Goal: Information Seeking & Learning: Learn about a topic

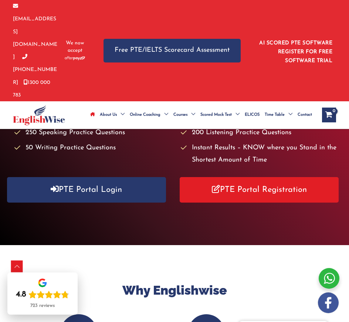
scroll to position [290, 0]
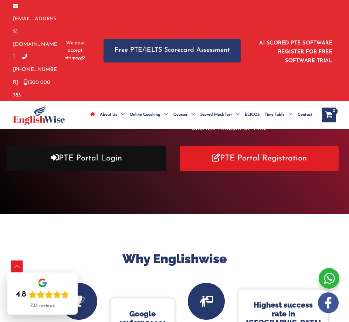
click at [123, 146] on link "PTE Portal Login" at bounding box center [86, 158] width 159 height 25
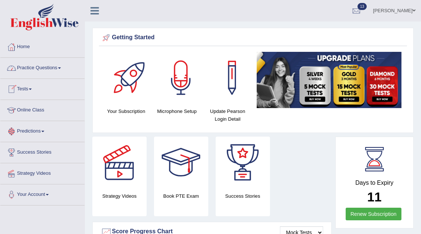
click at [65, 67] on link "Practice Questions" at bounding box center [42, 67] width 84 height 18
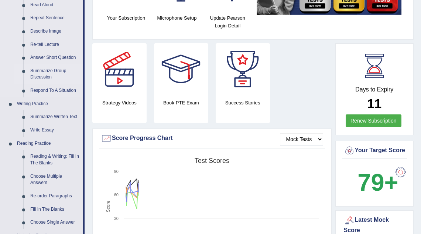
scroll to position [94, 0]
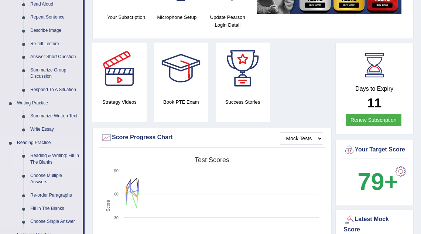
click at [59, 157] on link "Reading & Writing: Fill In The Blanks" at bounding box center [55, 159] width 56 height 20
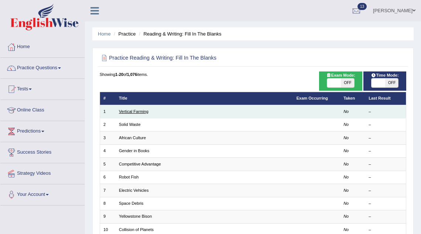
click at [146, 110] on link "Vertical Farming" at bounding box center [134, 111] width 30 height 4
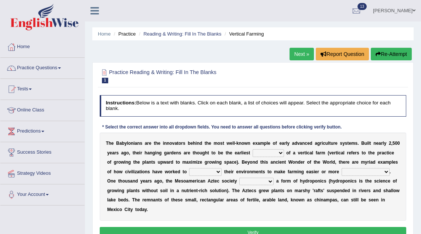
click at [273, 153] on select "prototype failure discredit protocol" at bounding box center [268, 152] width 31 height 7
select select "prototype"
click at [207, 171] on select "manipulate escape respect disarrange" at bounding box center [205, 171] width 33 height 7
select select "manipulate"
click at [353, 172] on select "productive constructive connective counterproductive" at bounding box center [366, 171] width 48 height 7
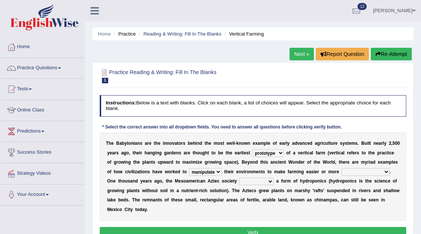
select select "productive"
click at [253, 183] on select "domineered volunteered pioneered engineered" at bounding box center [256, 180] width 34 height 7
select select "engineered"
click at [244, 229] on button "Verify" at bounding box center [253, 231] width 307 height 11
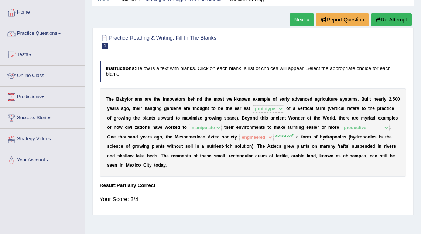
scroll to position [33, 0]
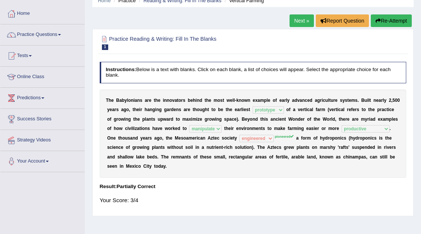
click at [296, 21] on link "Next »" at bounding box center [302, 20] width 24 height 13
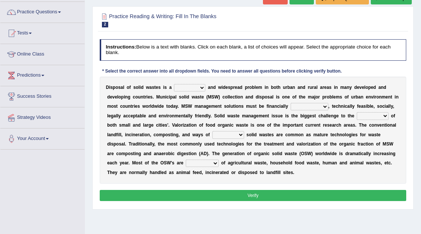
scroll to position [56, 0]
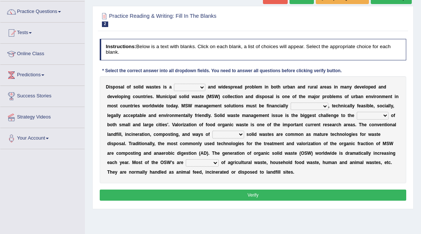
click at [191, 88] on select "slanting stinging stalling shafting" at bounding box center [189, 86] width 31 height 7
select select "slanting"
click at [306, 107] on select "unattainable sustainable objectionable treasonable" at bounding box center [310, 105] width 38 height 7
select select "sustainable"
click at [362, 117] on select "plants culture authorities history" at bounding box center [373, 115] width 32 height 7
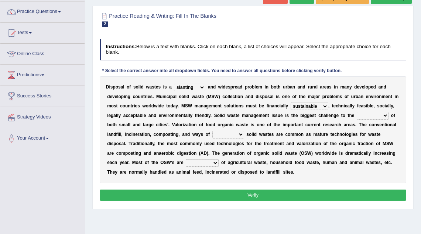
select select "authorities"
click at [217, 134] on select "reserving preserving deserving handling" at bounding box center [228, 133] width 32 height 7
select select "preserving"
click at [211, 165] on select "composed disposed composing disposing" at bounding box center [202, 162] width 33 height 7
select select "composed"
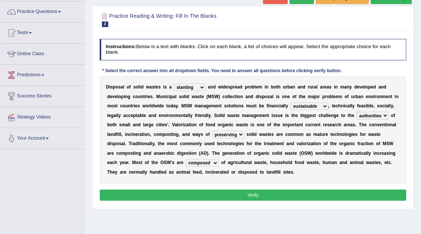
click at [213, 193] on button "Verify" at bounding box center [253, 194] width 307 height 11
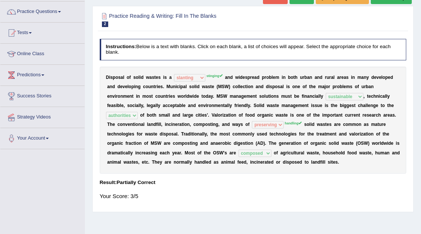
click at [214, 75] on sup "stinging" at bounding box center [215, 76] width 16 height 4
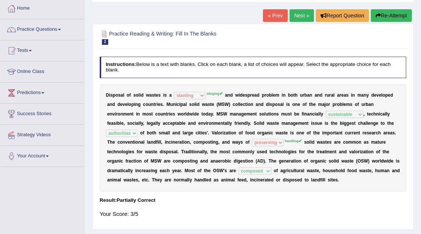
scroll to position [38, 0]
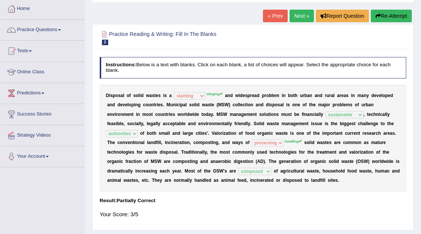
click at [298, 16] on link "Next »" at bounding box center [302, 16] width 24 height 13
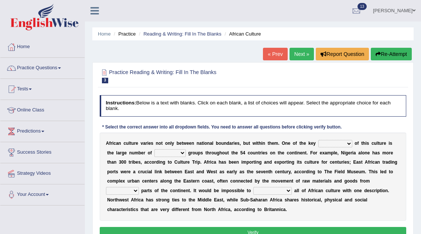
click at [339, 144] on select "conjectures features issues doubts" at bounding box center [335, 143] width 34 height 7
select select "features"
click at [161, 152] on select "ethic ethnic eugenic epic" at bounding box center [169, 152] width 31 height 7
select select "ethnic"
click at [139, 187] on select "forelocked interlocked unlocked landlocked" at bounding box center [122, 190] width 33 height 7
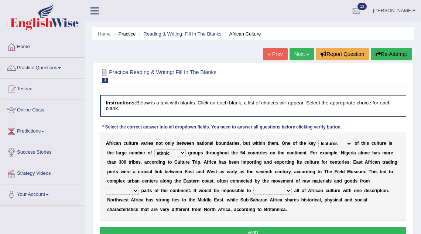
select select "interlocked"
click at [253, 191] on select "characterize conceptualize symbolize synthesize" at bounding box center [272, 190] width 38 height 7
select select "characterize"
click at [235, 228] on button "Verify" at bounding box center [253, 231] width 307 height 11
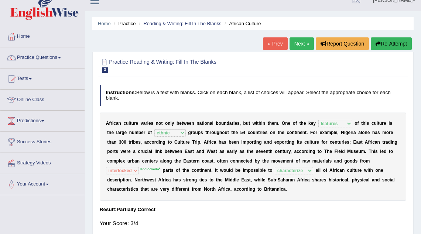
scroll to position [4, 0]
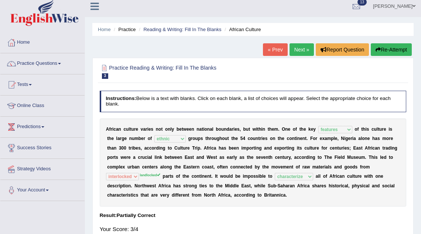
click at [293, 50] on link "Next »" at bounding box center [302, 49] width 24 height 13
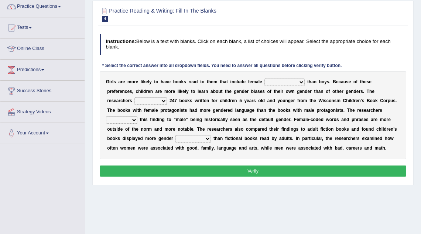
scroll to position [63, 0]
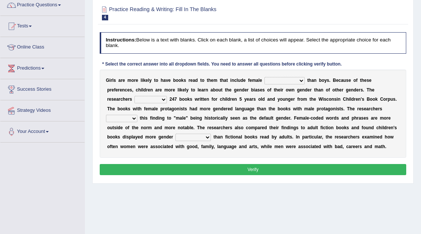
click at [282, 81] on select "protagonists cosmogonists agonists expressionists" at bounding box center [285, 80] width 40 height 7
select select "agonists"
click at [134, 99] on select "hydrolyzed paralyzed catalyzed analyzed" at bounding box center [150, 99] width 33 height 7
select select "analyzed"
click at [137, 115] on select "contribute tribute distribute attribute" at bounding box center [121, 118] width 31 height 7
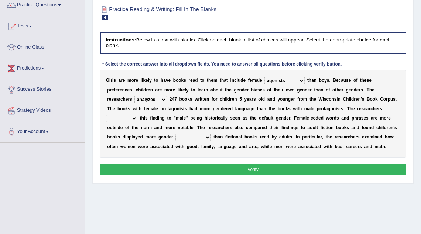
select select "distribute"
click at [190, 139] on select "stereotypes teletypes prototypes electrotypes" at bounding box center [192, 136] width 35 height 7
select select "stereotypes"
click at [205, 170] on button "Verify" at bounding box center [253, 169] width 307 height 11
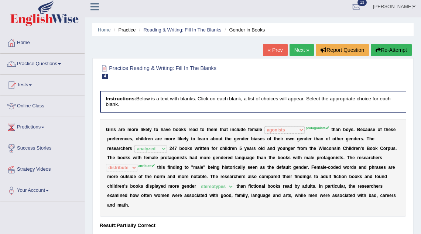
scroll to position [0, 0]
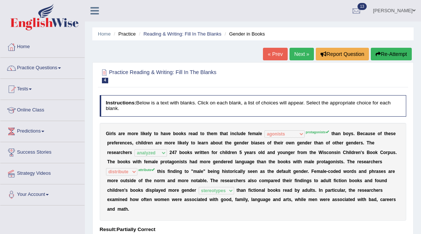
click at [298, 56] on link "Next »" at bounding box center [302, 54] width 24 height 13
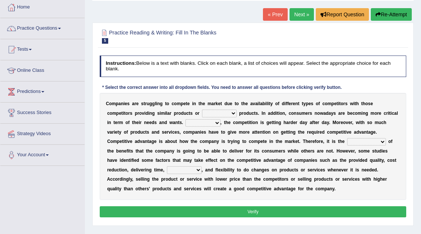
scroll to position [41, 0]
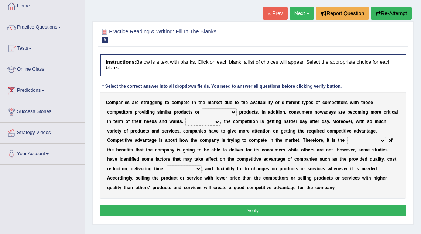
click at [221, 112] on select "constitution restitution substitution institution" at bounding box center [219, 111] width 35 height 7
select select "substitution"
click at [209, 121] on select "However Instead Additionally Therefore" at bounding box center [202, 121] width 35 height 7
click at [210, 120] on select "However Instead Additionally Therefore" at bounding box center [202, 121] width 35 height 7
select select "Additionally"
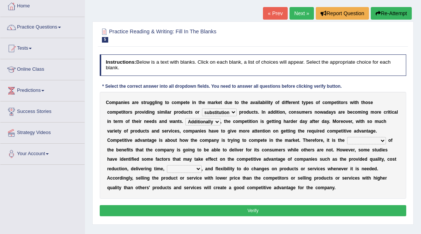
click at [364, 140] on select "dissemination ordination determination incarnation" at bounding box center [366, 140] width 39 height 7
select select "determination"
click at [184, 169] on select "captivation aggregation deprivation innovation" at bounding box center [184, 168] width 35 height 7
select select "deprivation"
click at [200, 210] on button "Verify" at bounding box center [253, 210] width 307 height 11
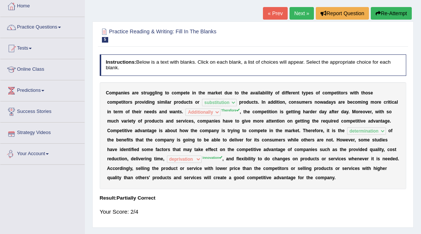
click at [305, 13] on link "Next »" at bounding box center [302, 13] width 24 height 13
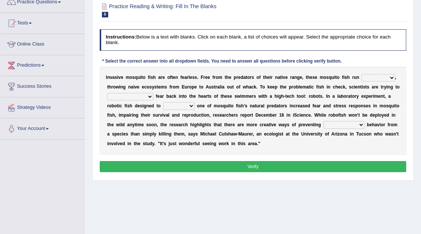
scroll to position [66, 0]
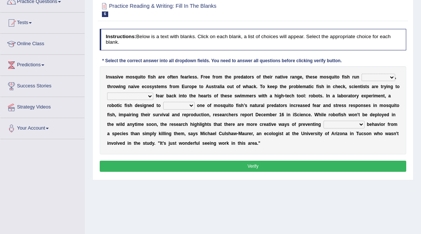
click at [375, 78] on select "occupant flippant rampant concordant" at bounding box center [378, 77] width 33 height 7
select select "occupant"
click at [134, 96] on select "accept spike strike drake" at bounding box center [130, 95] width 46 height 7
select select "strike"
click at [164, 103] on select "bequest mimic battle conquest" at bounding box center [178, 105] width 31 height 7
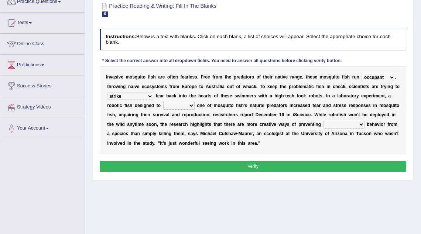
select select "mimic"
drag, startPoint x: 382, startPoint y: 121, endPoint x: 316, endPoint y: 136, distance: 68.5
click at [376, 121] on div "I n v a s i v e m o s q u i t o f i s h a r e o f t e n f e a r l e s s . F r e…" at bounding box center [253, 110] width 307 height 88
drag, startPoint x: 316, startPoint y: 136, endPoint x: 291, endPoint y: 131, distance: 24.8
click at [292, 132] on div "I n v a s i v e m o s q u i t o f i s h a r e o f t e n f e a r l e s s . F r e…" at bounding box center [253, 110] width 307 height 88
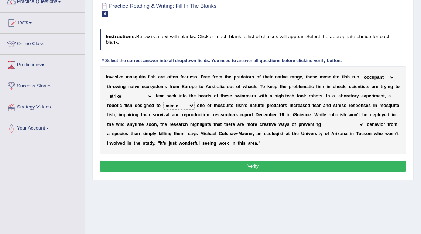
click at [334, 125] on select "unprivileged unprecedented uncharted unwanted" at bounding box center [344, 123] width 41 height 7
select select "unwanted"
click at [296, 162] on button "Verify" at bounding box center [253, 165] width 307 height 11
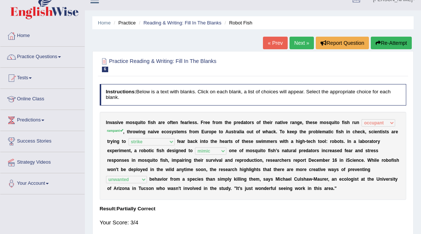
scroll to position [0, 0]
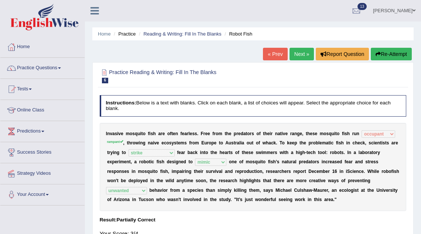
click at [299, 57] on link "Next »" at bounding box center [302, 54] width 24 height 13
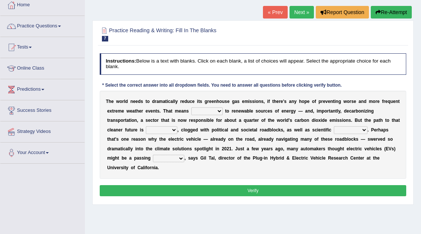
scroll to position [43, 0]
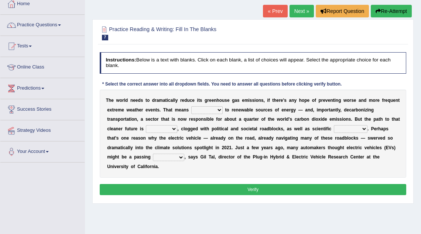
click at [222, 110] on select "grafting drafting crafting shifting" at bounding box center [206, 109] width 31 height 7
select select "grafting"
click at [159, 129] on select "daunting daunted daunt dauntless" at bounding box center [161, 128] width 31 height 7
select select "daunting"
click at [352, 129] on select "spectacles obstacles tentacles receptacles" at bounding box center [351, 128] width 34 height 7
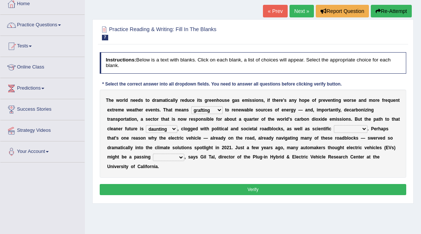
select select "obstacles"
click at [172, 159] on select "fad gad tad lad" at bounding box center [168, 156] width 31 height 7
select select "fad"
click at [190, 187] on button "Verify" at bounding box center [253, 189] width 307 height 11
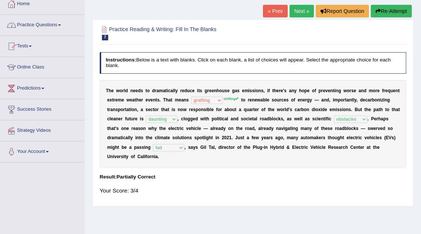
click at [53, 28] on link "Practice Questions" at bounding box center [42, 24] width 84 height 18
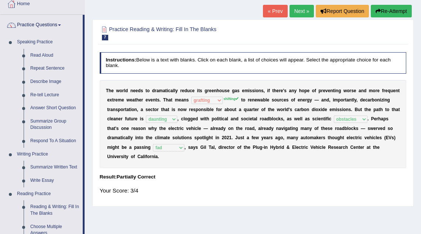
click at [300, 16] on link "Next »" at bounding box center [302, 11] width 24 height 13
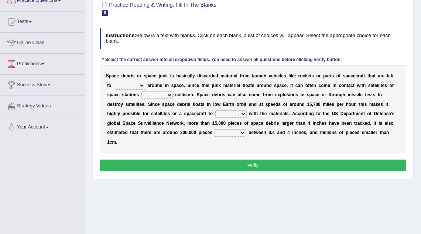
scroll to position [68, 0]
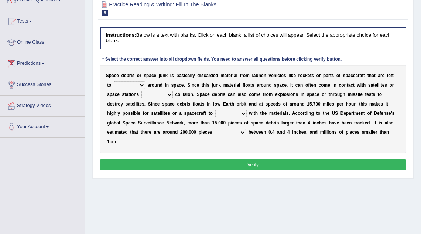
click at [141, 86] on select "twist center roam loll" at bounding box center [129, 84] width 31 height 7
select select "twist"
click at [164, 95] on select "risks risk risked risking" at bounding box center [157, 94] width 31 height 7
select select "risk"
click at [216, 114] on select "collect collate collide collocate" at bounding box center [230, 113] width 31 height 7
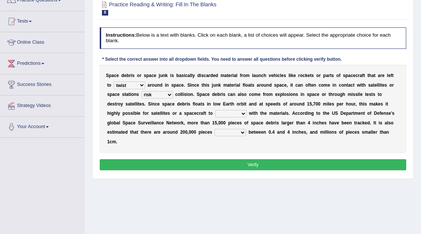
select select "collect"
click at [234, 132] on select "sized sizing size sizes" at bounding box center [230, 132] width 31 height 7
select select "sized"
click at [233, 167] on button "Verify" at bounding box center [253, 164] width 307 height 11
